Goal: Check status: Check status

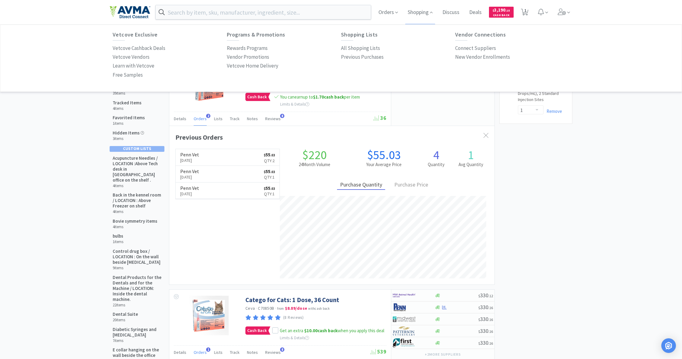
select select "1"
click at [229, 156] on link "Penn Vet [DATE] $ 55 . 03 Qty: 2" at bounding box center [228, 157] width 104 height 17
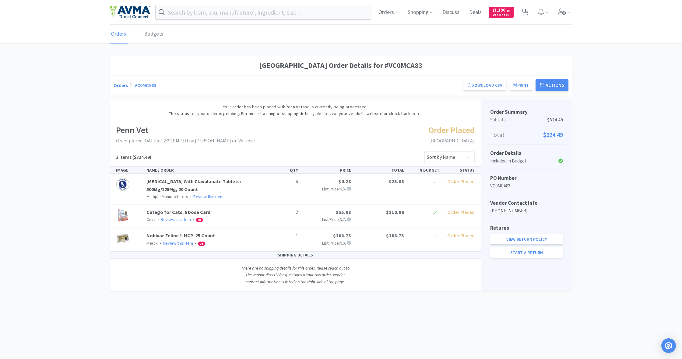
select select "1"
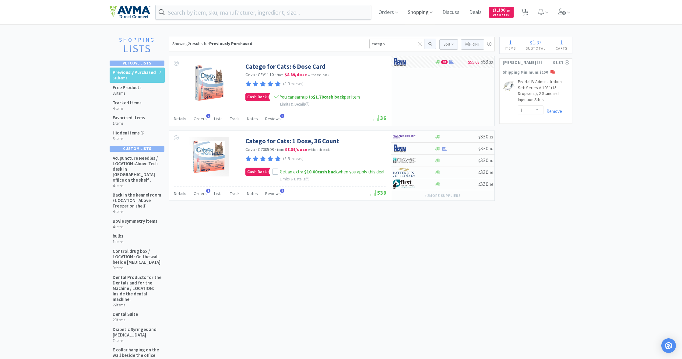
click at [417, 13] on span "Shopping" at bounding box center [420, 12] width 30 height 24
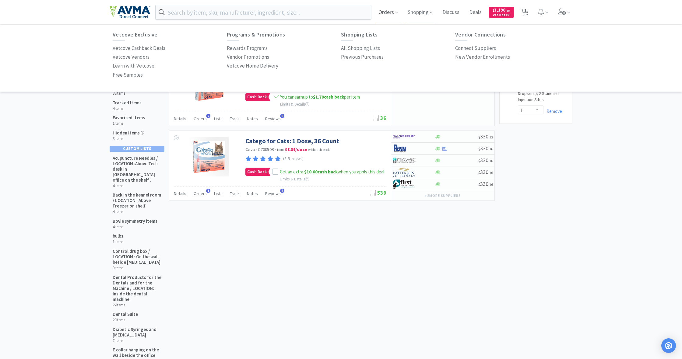
click at [387, 12] on span "Orders" at bounding box center [388, 12] width 24 height 24
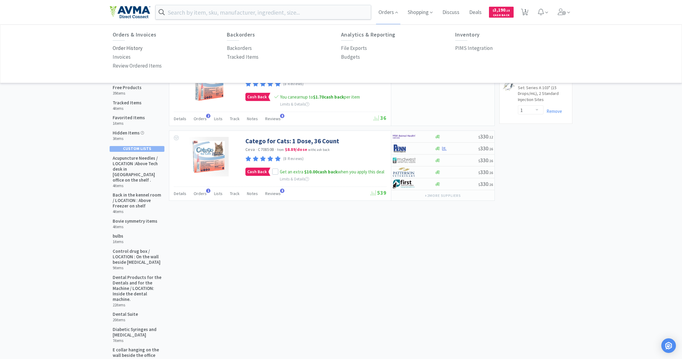
click at [124, 48] on p "Order History" at bounding box center [128, 48] width 30 height 8
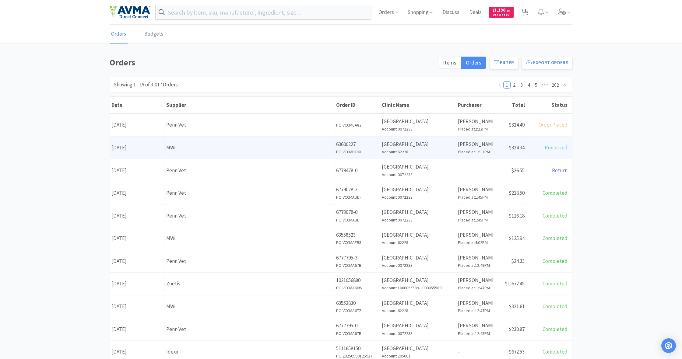
click at [225, 148] on div "MWI" at bounding box center [249, 148] width 167 height 8
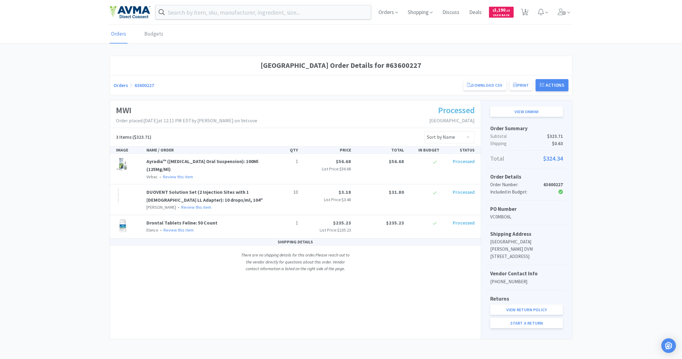
click at [299, 240] on div "SHIPPING DETAILS" at bounding box center [295, 242] width 371 height 7
click at [125, 222] on img at bounding box center [122, 225] width 13 height 13
click at [179, 222] on link "Drontal Tablets Feline: 50 Count" at bounding box center [182, 223] width 71 height 6
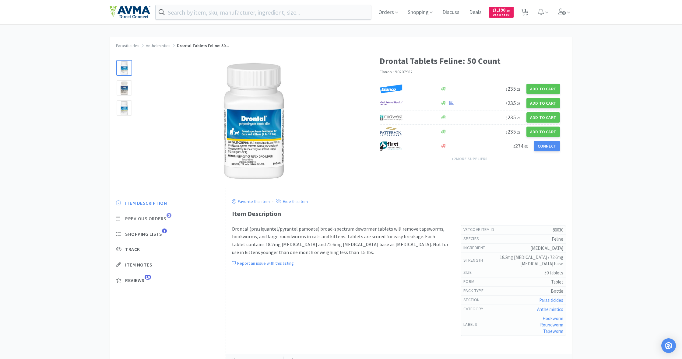
click at [155, 219] on span "Previous Orders" at bounding box center [145, 219] width 41 height 6
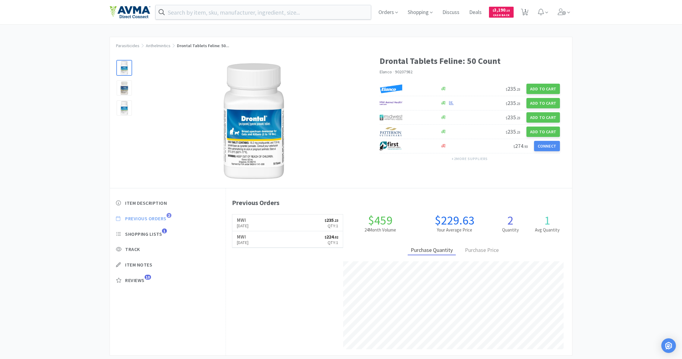
scroll to position [167, 346]
click at [286, 226] on link "MWI [DATE] $ 235 . 23 Qty: 1" at bounding box center [287, 223] width 111 height 17
